Goal: Task Accomplishment & Management: Manage account settings

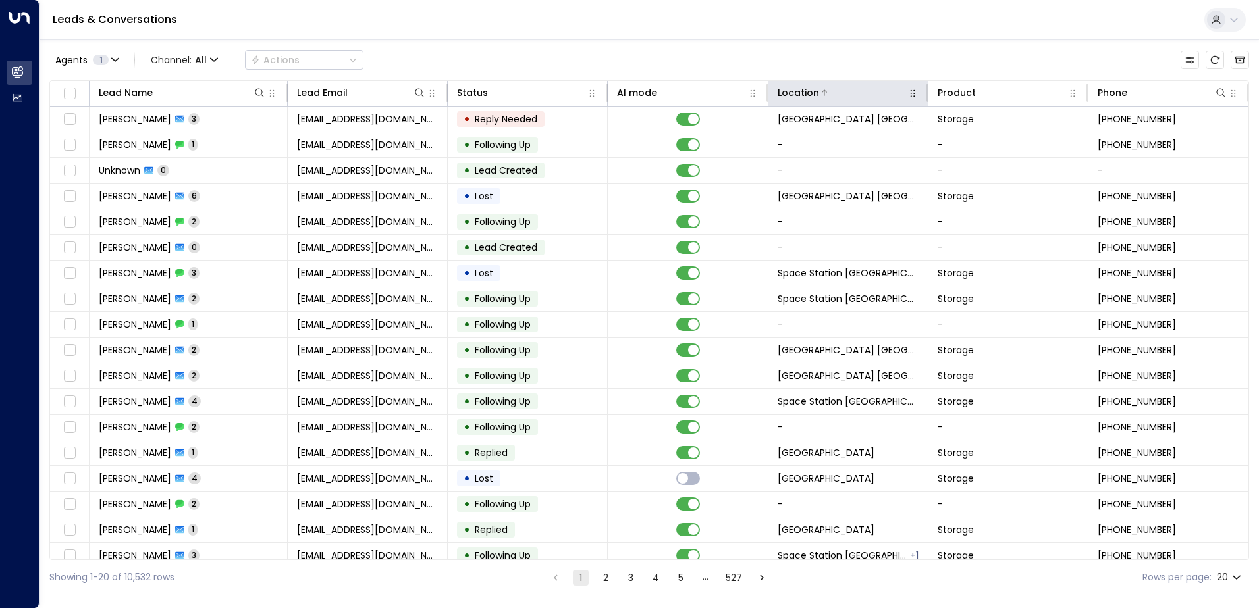
click at [625, 95] on icon at bounding box center [899, 93] width 9 height 5
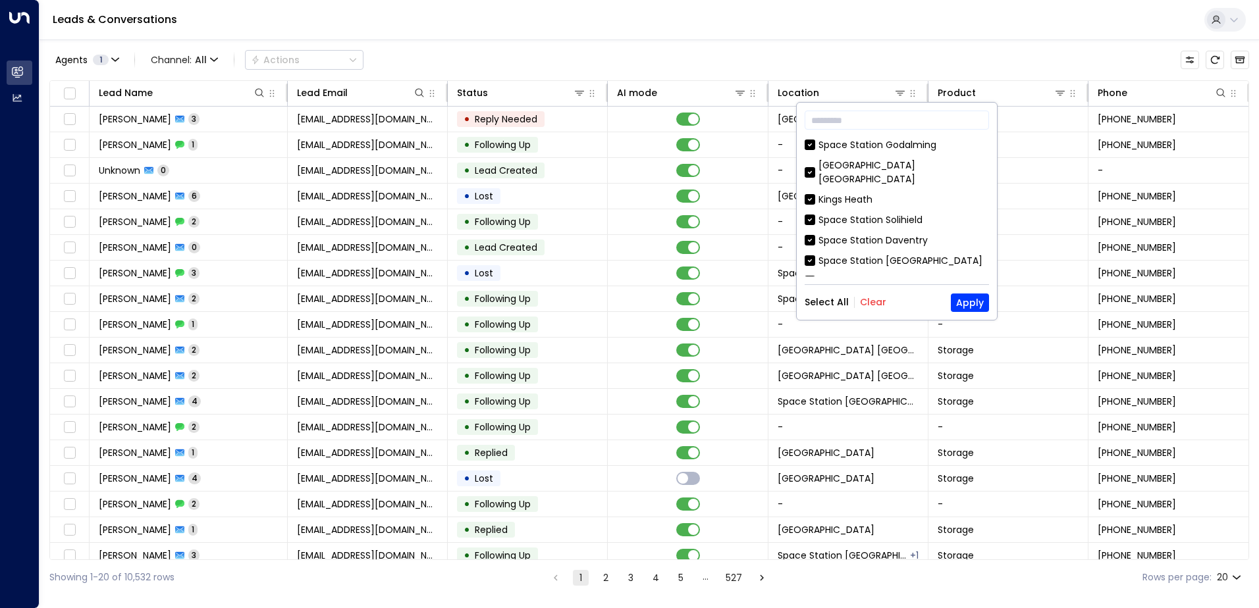
click at [625, 305] on button "Clear" at bounding box center [873, 302] width 26 height 11
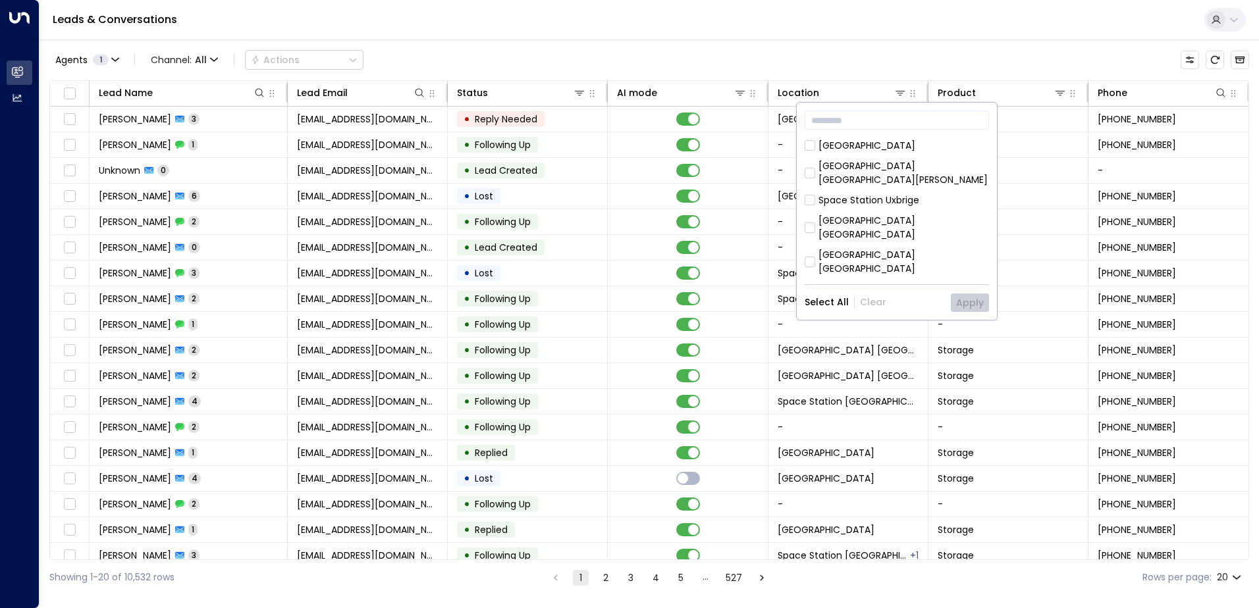
scroll to position [197, 0]
click at [625, 163] on div "Space Station Godalming Space Station Castle Bromwich Kings Heath Space Station…" at bounding box center [896, 207] width 184 height 138
click at [625, 207] on div "[GEOGRAPHIC_DATA] [GEOGRAPHIC_DATA]" at bounding box center [903, 221] width 171 height 28
click at [625, 306] on button "Apply" at bounding box center [970, 303] width 38 height 18
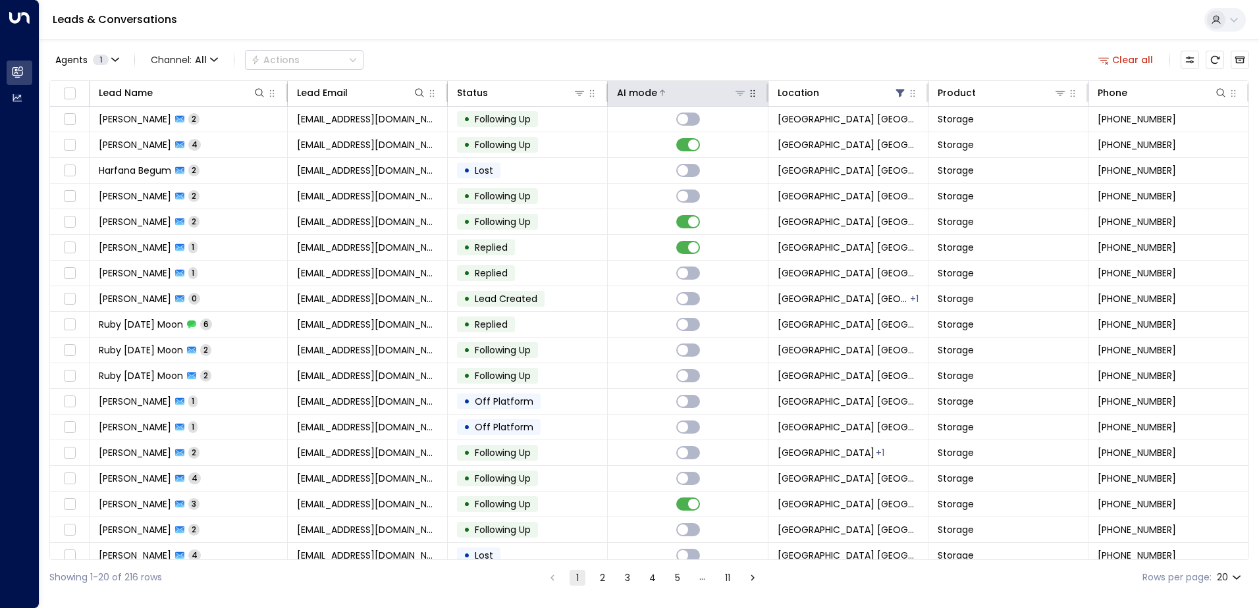
click at [625, 95] on icon at bounding box center [662, 93] width 8 height 8
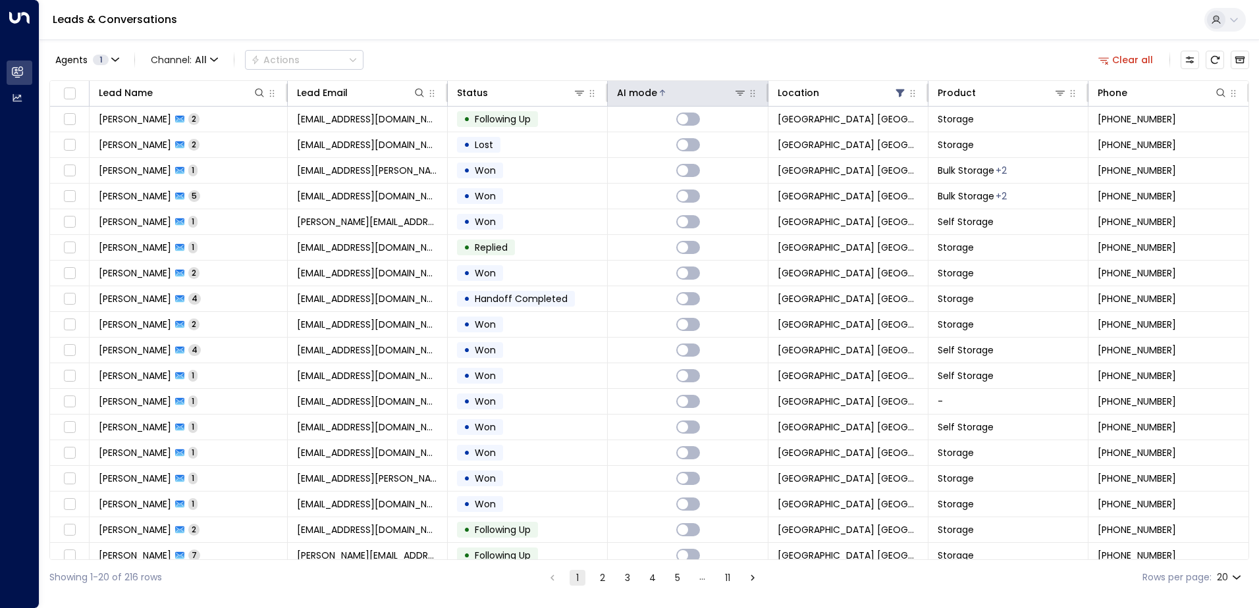
click at [625, 103] on th "AI mode" at bounding box center [688, 94] width 160 height 26
click at [625, 94] on icon at bounding box center [662, 93] width 8 height 8
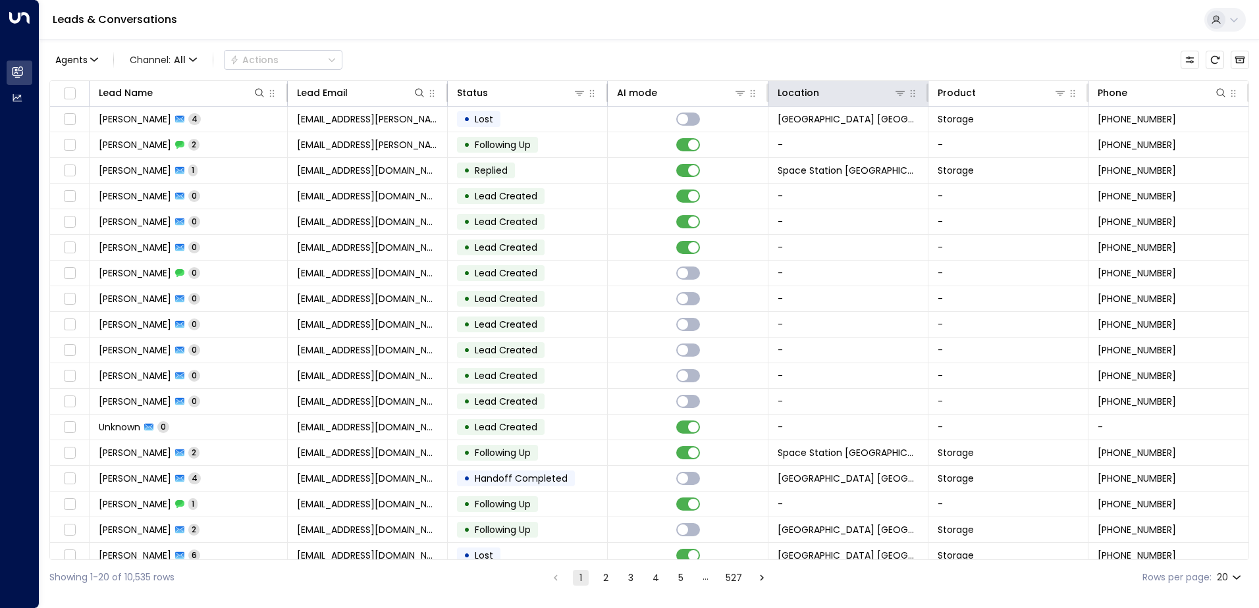
click at [840, 101] on th "Location" at bounding box center [848, 94] width 160 height 26
click at [696, 88] on div at bounding box center [701, 92] width 89 height 13
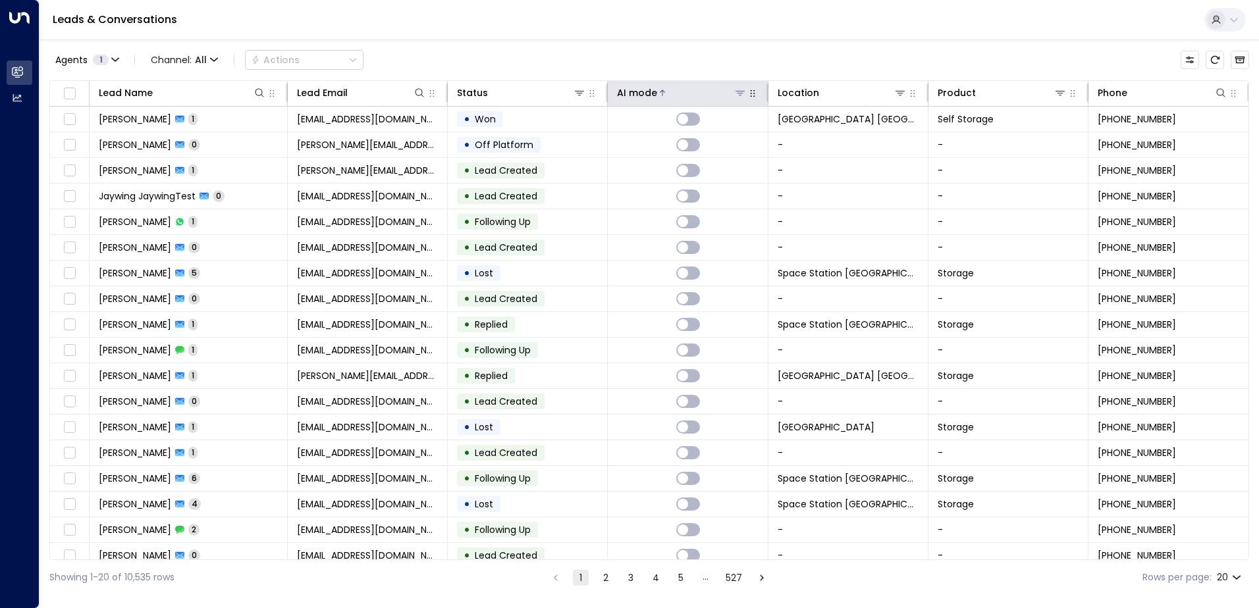
click at [631, 88] on div "AI mode" at bounding box center [637, 93] width 40 height 16
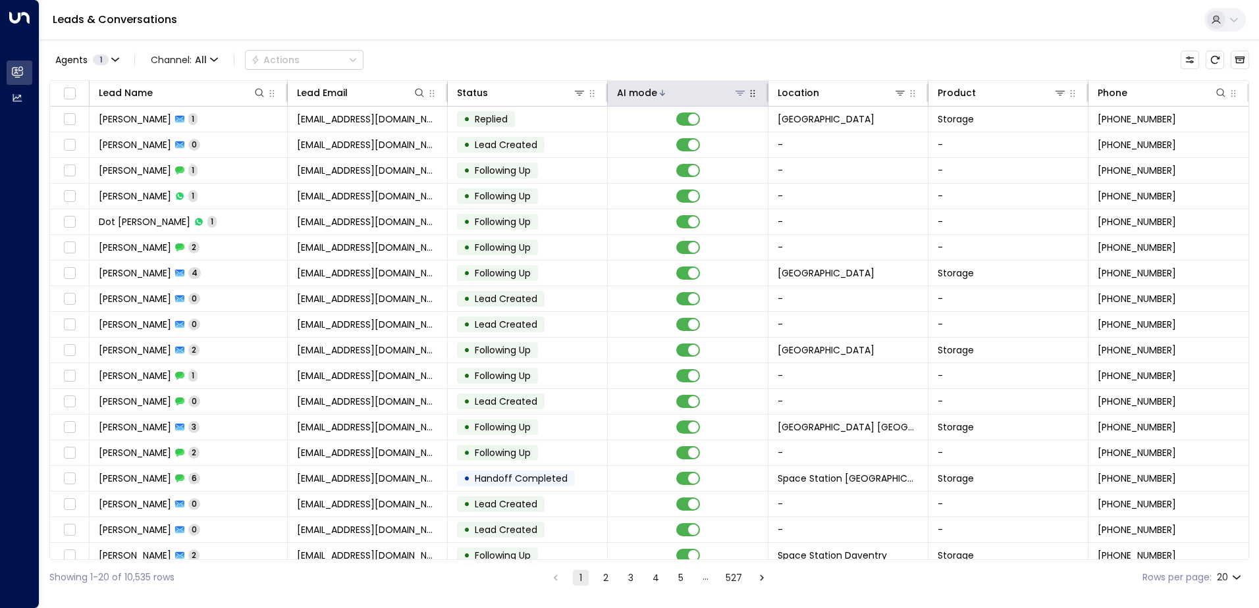
click at [736, 93] on icon at bounding box center [739, 93] width 9 height 5
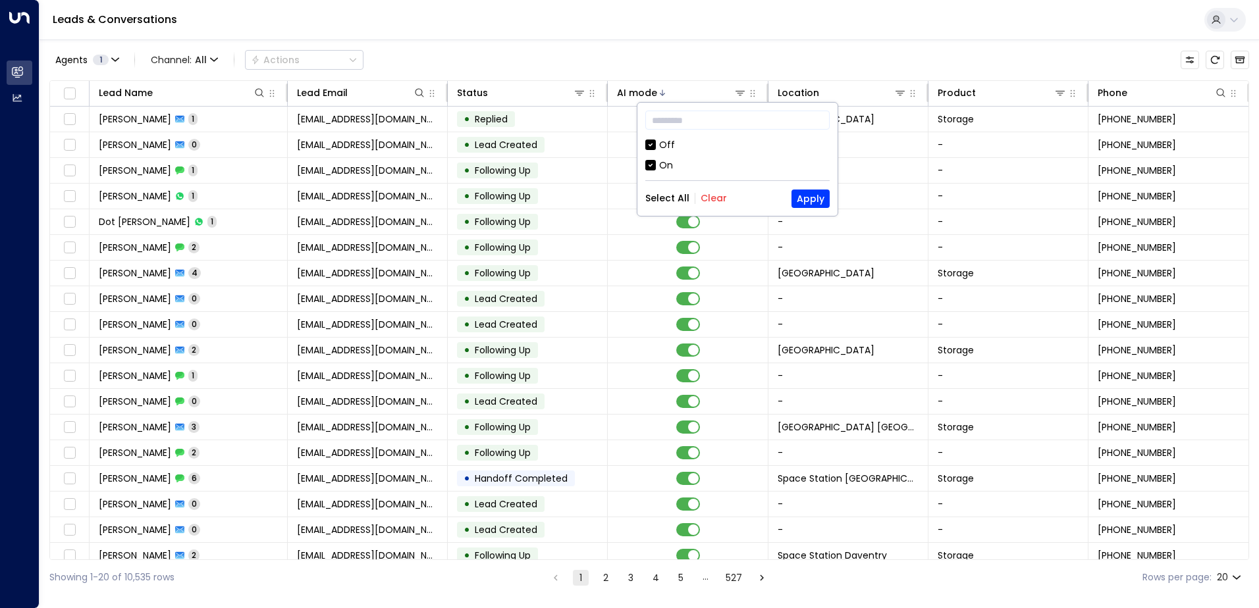
click at [778, 41] on div "Agents 1 Channel: All Actions Lead Name Lead Email Status AI mode Location Prod…" at bounding box center [648, 317] width 1199 height 556
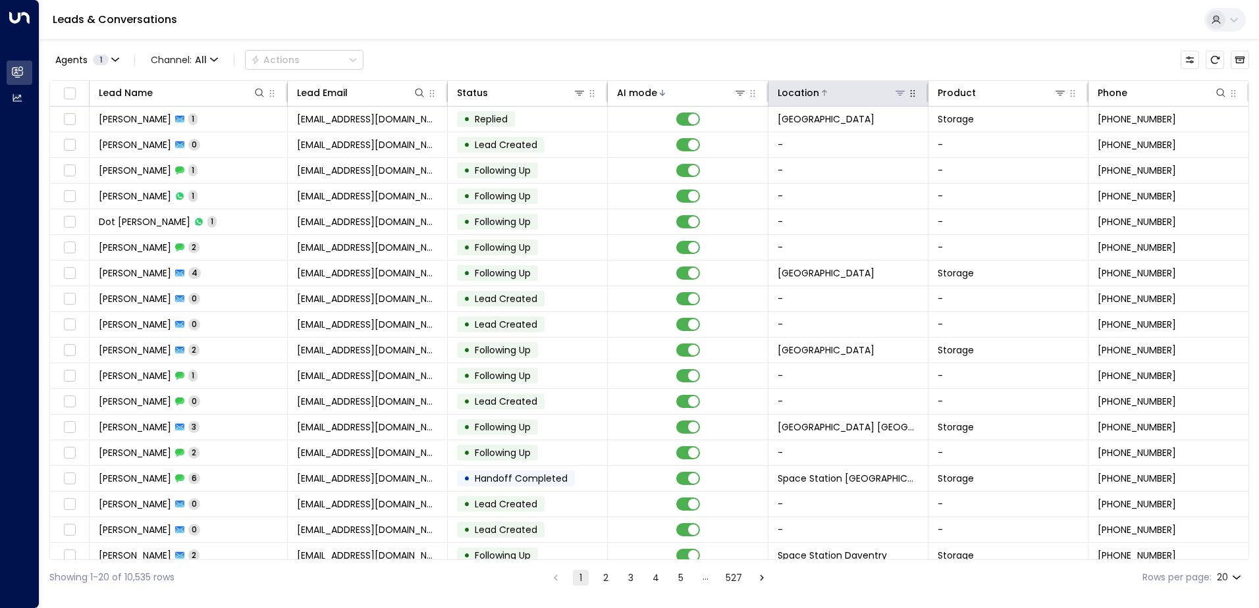
click at [895, 92] on icon at bounding box center [900, 93] width 11 height 11
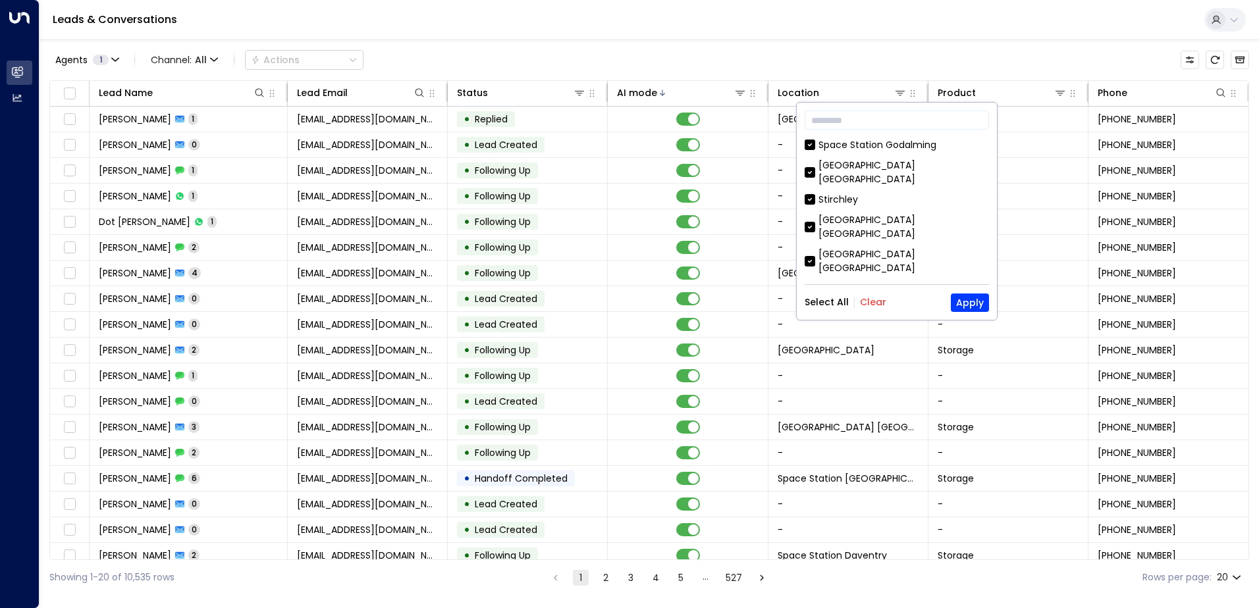
click at [868, 298] on button "Clear" at bounding box center [873, 302] width 26 height 11
click at [897, 213] on div "[GEOGRAPHIC_DATA] [GEOGRAPHIC_DATA]" at bounding box center [903, 227] width 171 height 28
click at [972, 302] on button "Apply" at bounding box center [970, 303] width 38 height 18
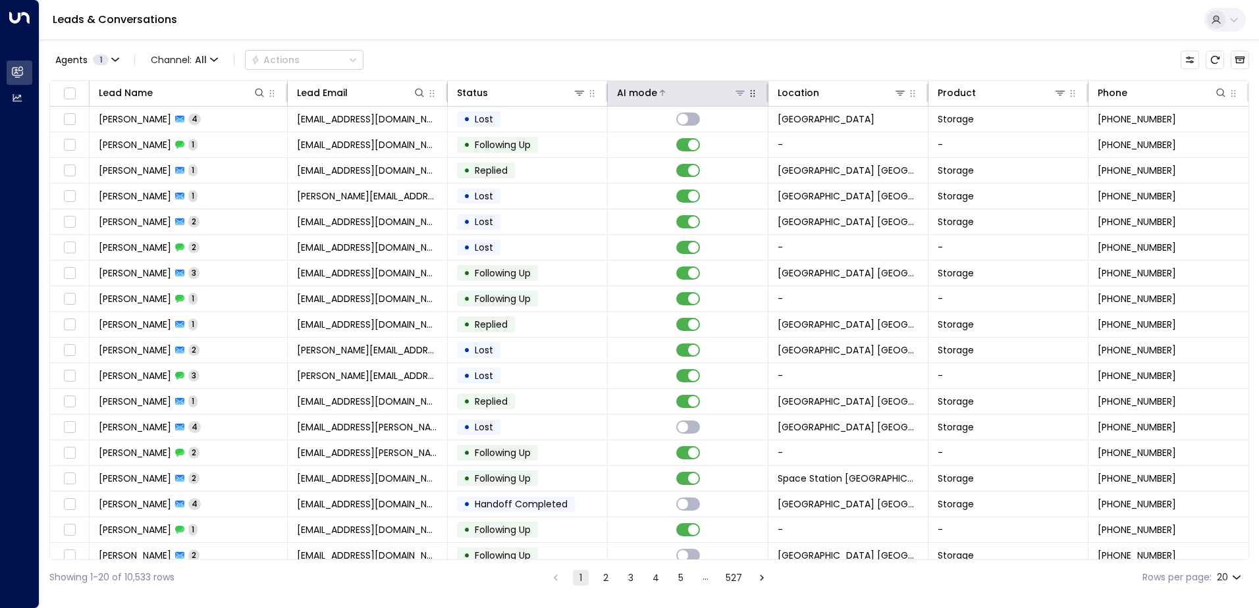
click at [664, 97] on div at bounding box center [701, 92] width 89 height 13
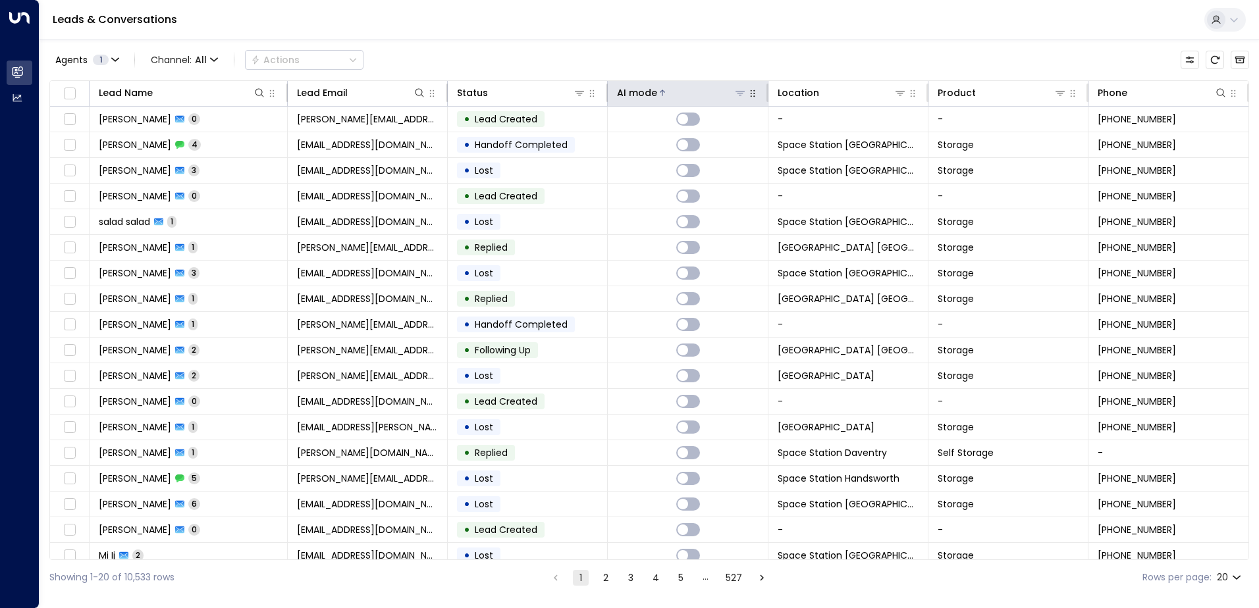
click at [665, 96] on div at bounding box center [701, 92] width 89 height 13
